Goal: Check status: Check status

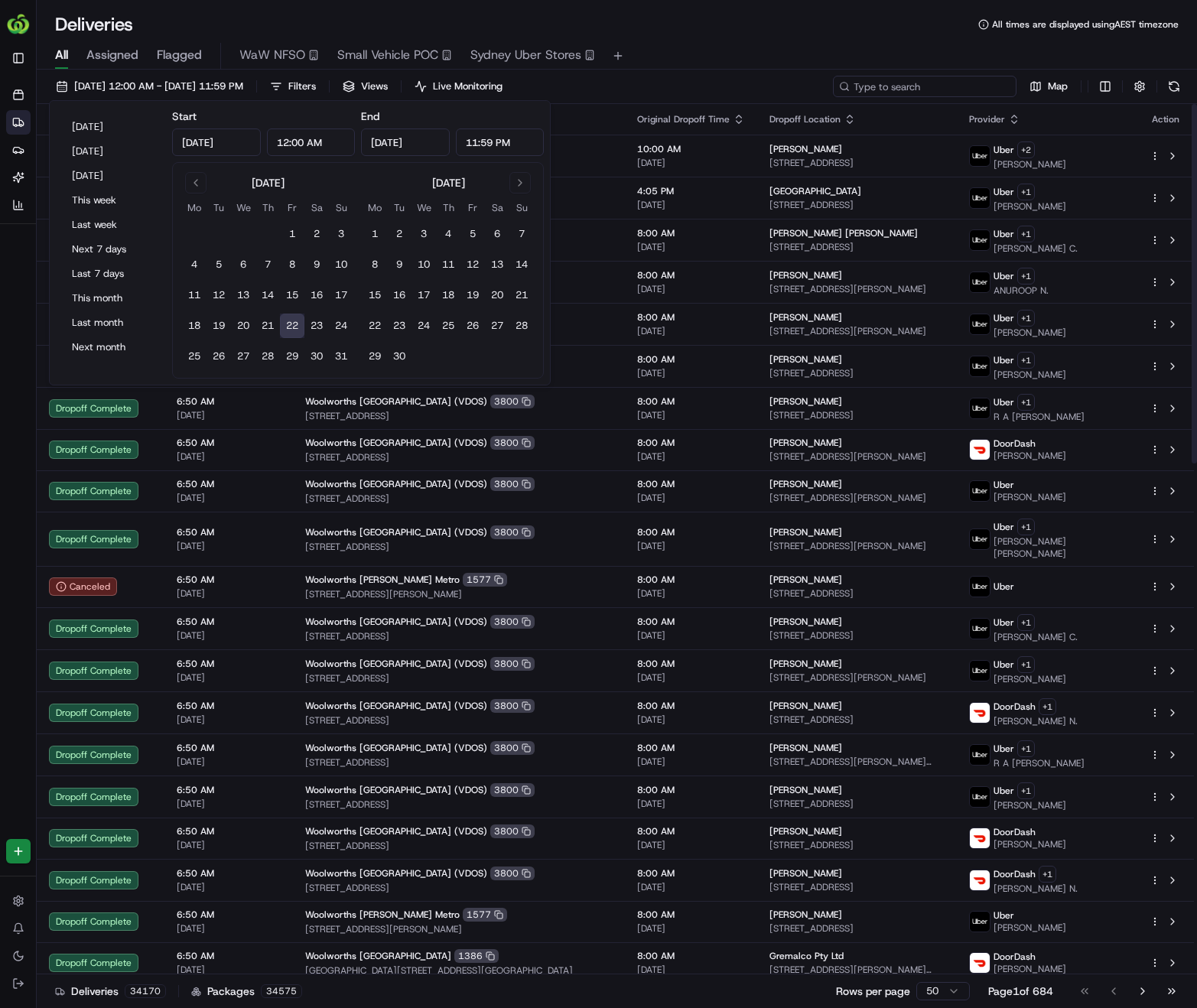
click at [956, 96] on input at bounding box center [925, 87] width 184 height 22
paste input "265903737"
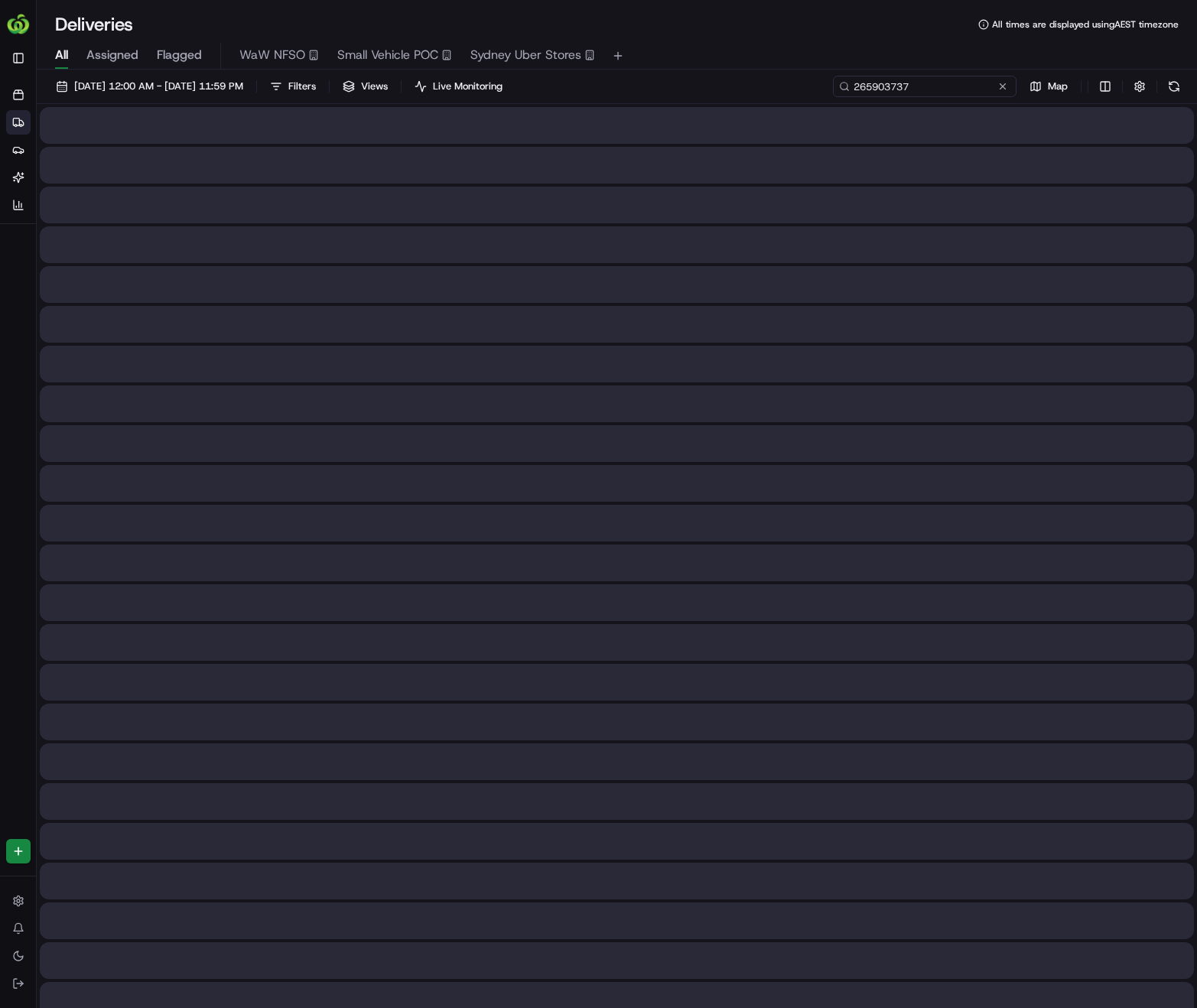
type input "265903737"
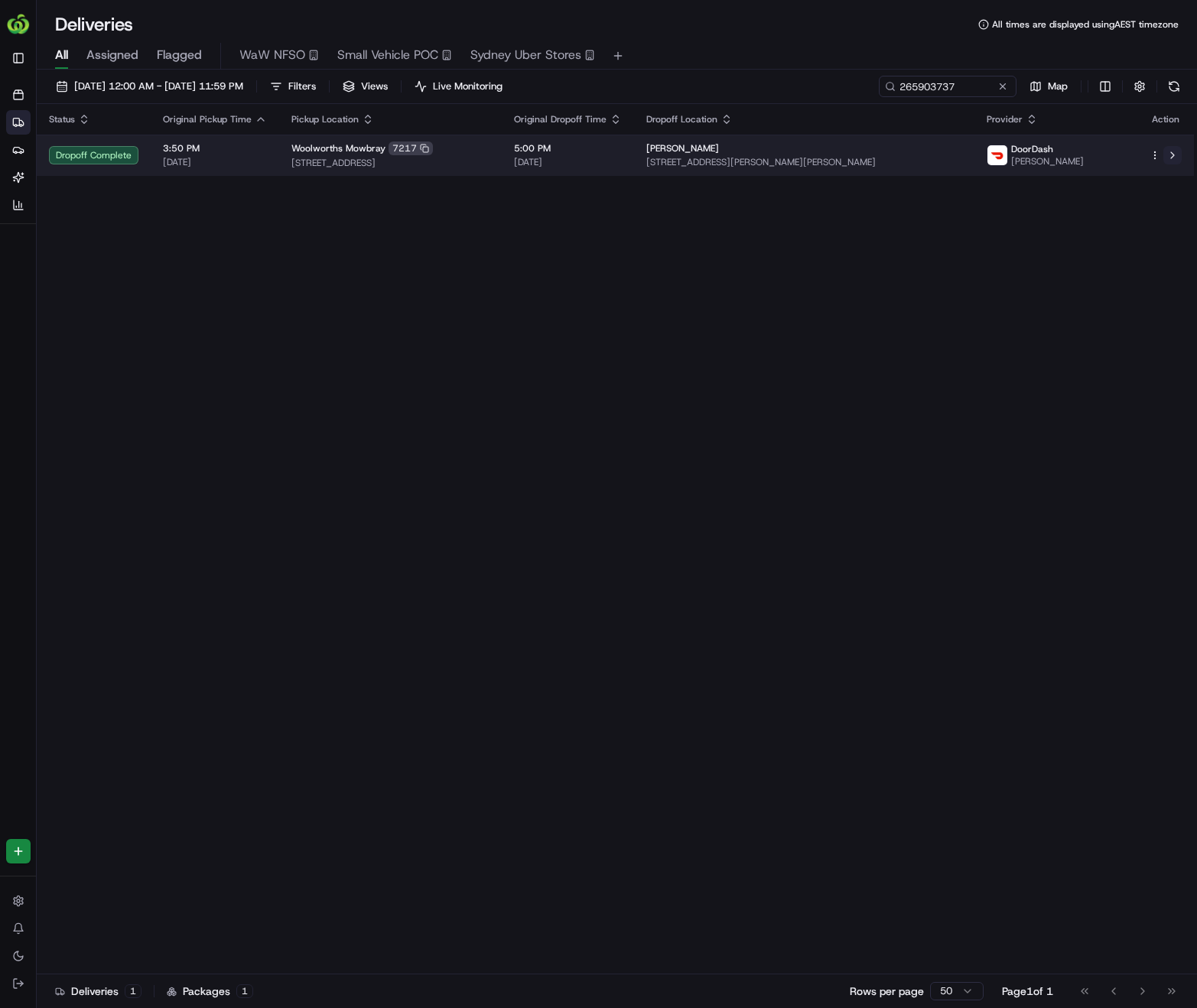
click at [1174, 158] on button at bounding box center [1173, 156] width 18 height 18
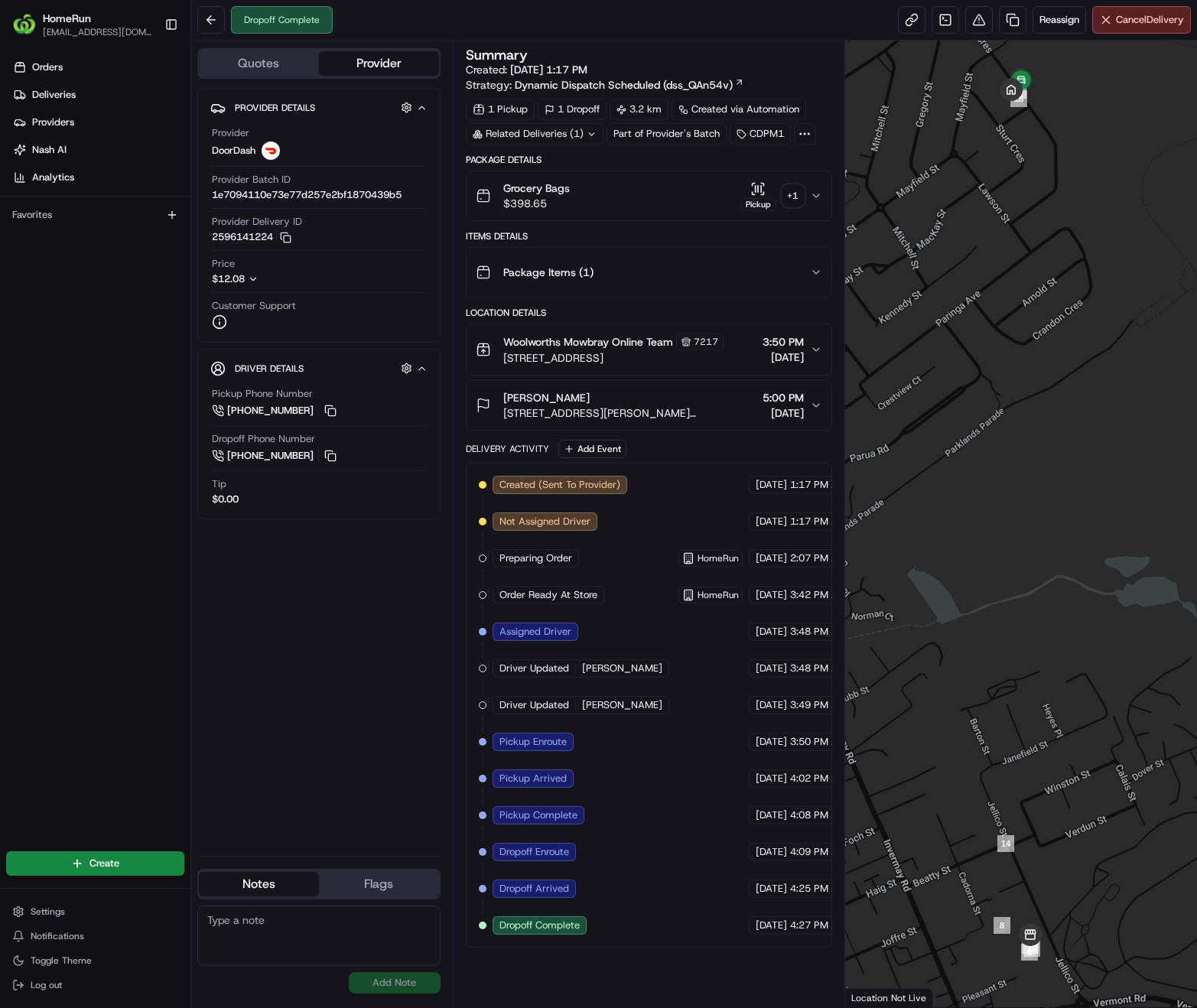
click at [797, 191] on div "+ 1" at bounding box center [793, 196] width 22 height 22
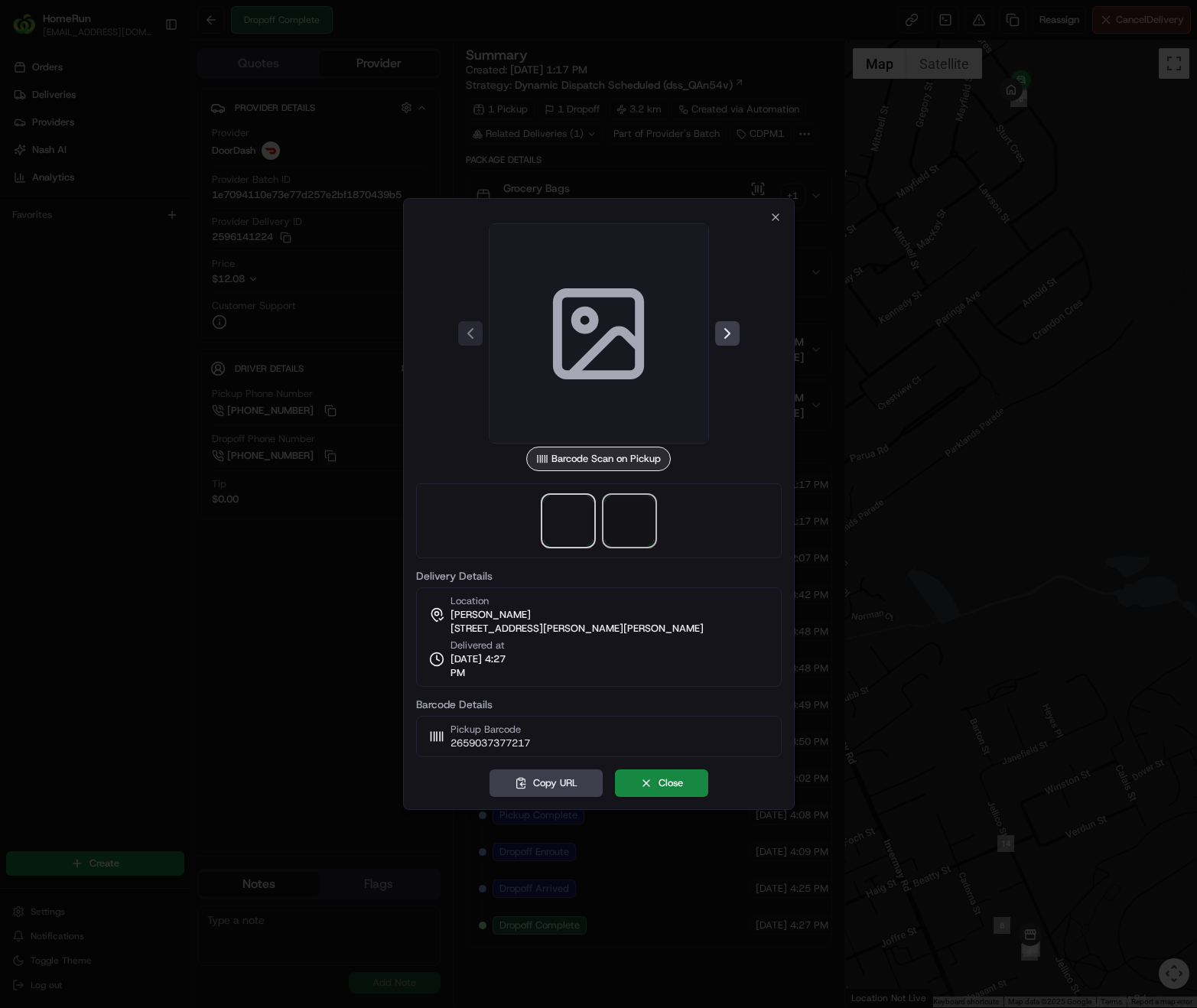
click at [641, 526] on span at bounding box center [629, 520] width 49 height 49
